Goal: Use online tool/utility: Utilize a website feature to perform a specific function

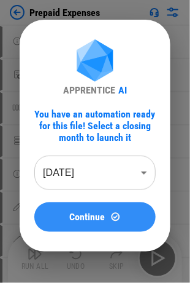
click at [101, 216] on span "Continue" at bounding box center [88, 217] width 36 height 10
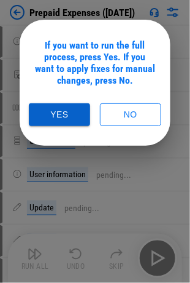
click at [64, 111] on button "Yes" at bounding box center [59, 114] width 61 height 23
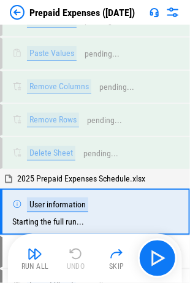
scroll to position [3298, 0]
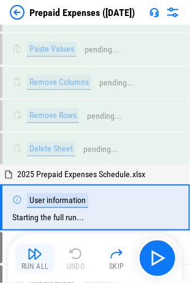
click at [32, 253] on img "button" at bounding box center [35, 253] width 15 height 15
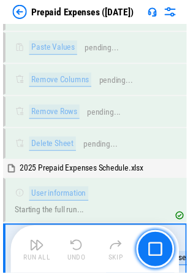
scroll to position [3366, 0]
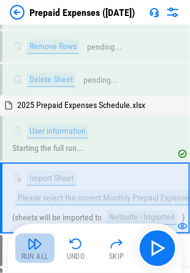
click at [41, 247] on img "button" at bounding box center [35, 244] width 15 height 15
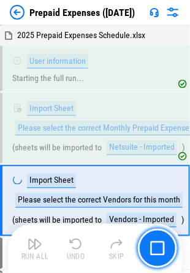
scroll to position [3438, 0]
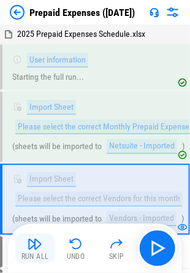
click at [34, 254] on div "Run All" at bounding box center [36, 257] width 28 height 7
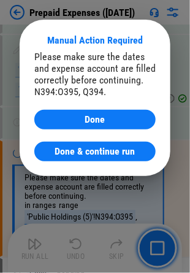
scroll to position [5909, 0]
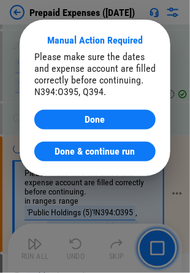
click at [76, 150] on span "Done & continue run" at bounding box center [95, 152] width 80 height 10
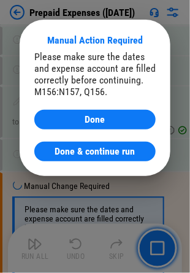
scroll to position [8324, 0]
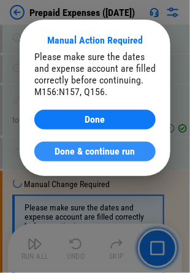
click at [112, 152] on span "Done & continue run" at bounding box center [95, 152] width 80 height 10
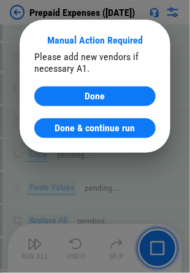
scroll to position [10898, 0]
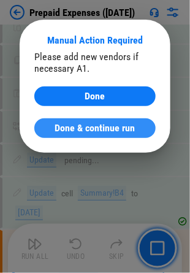
click at [96, 130] on span "Done & continue run" at bounding box center [95, 128] width 80 height 10
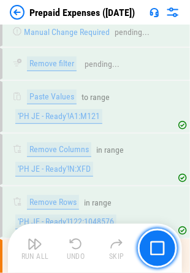
scroll to position [11424, 0]
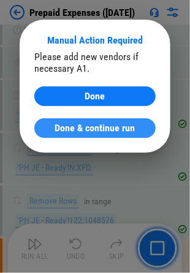
click at [93, 130] on span "Done & continue run" at bounding box center [95, 128] width 80 height 10
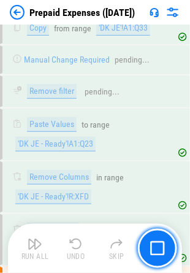
scroll to position [11951, 0]
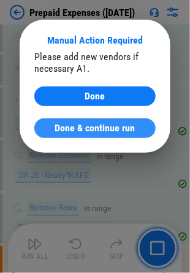
click at [100, 129] on span "Done & continue run" at bounding box center [95, 128] width 80 height 10
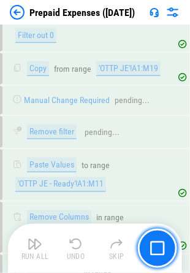
scroll to position [12505, 0]
